Goal: Information Seeking & Learning: Learn about a topic

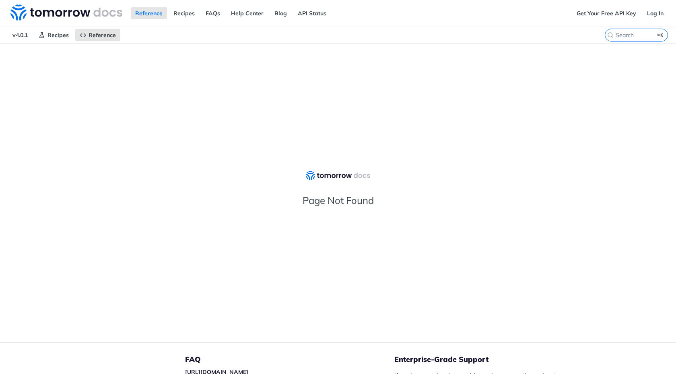
click at [22, 36] on span "v4.0.1" at bounding box center [20, 35] width 24 height 12
click at [141, 11] on link "Reference" at bounding box center [149, 13] width 36 height 12
